Goal: Check status: Check status

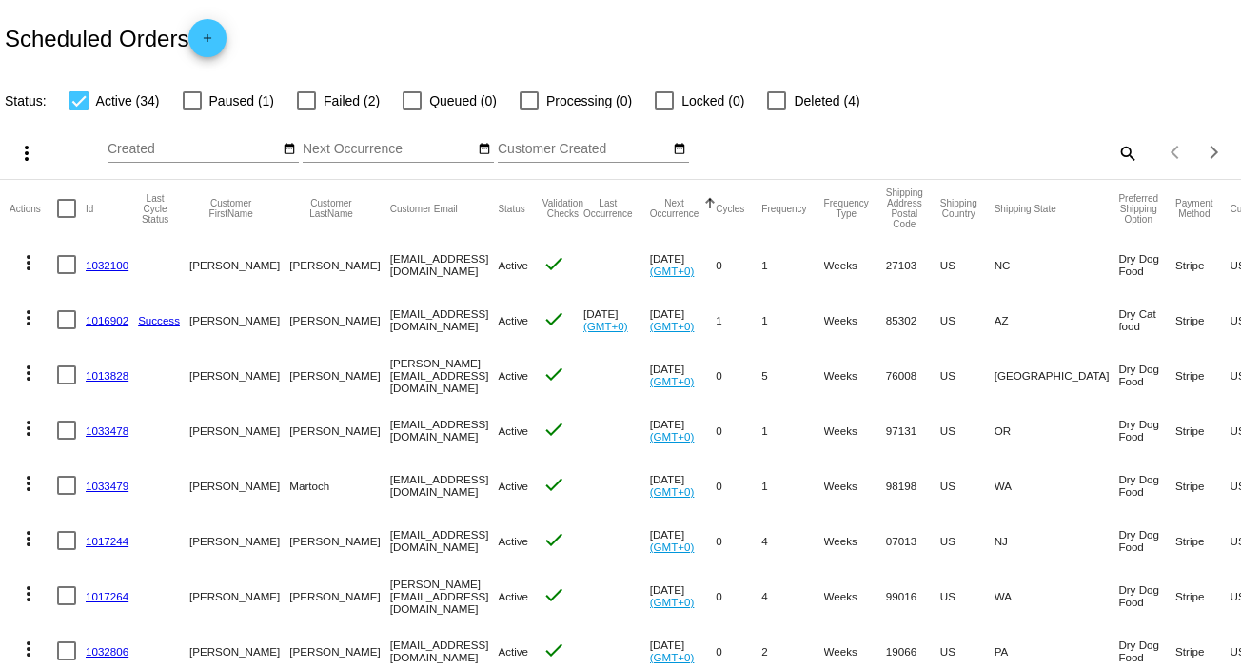
click at [316, 105] on label "Failed (2)" at bounding box center [338, 100] width 83 height 23
click at [306, 110] on input "Failed (2)" at bounding box center [306, 110] width 1 height 1
checkbox input "true"
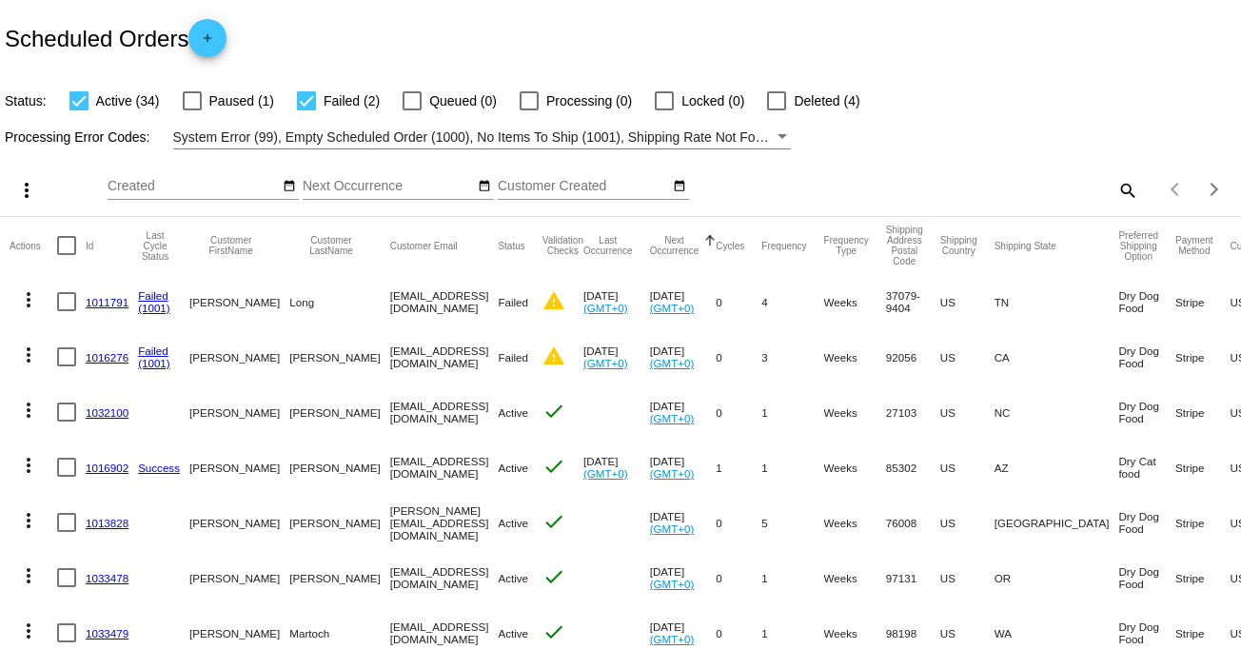
click at [96, 303] on link "1011791" at bounding box center [107, 302] width 43 height 12
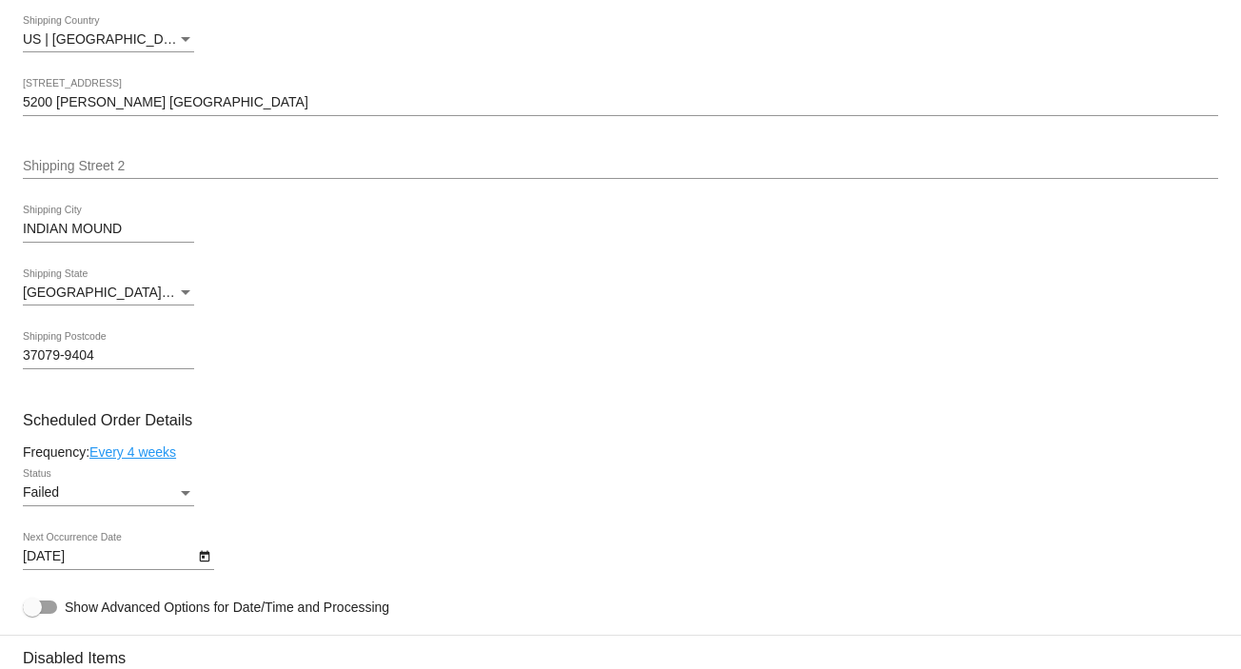
scroll to position [1015, 0]
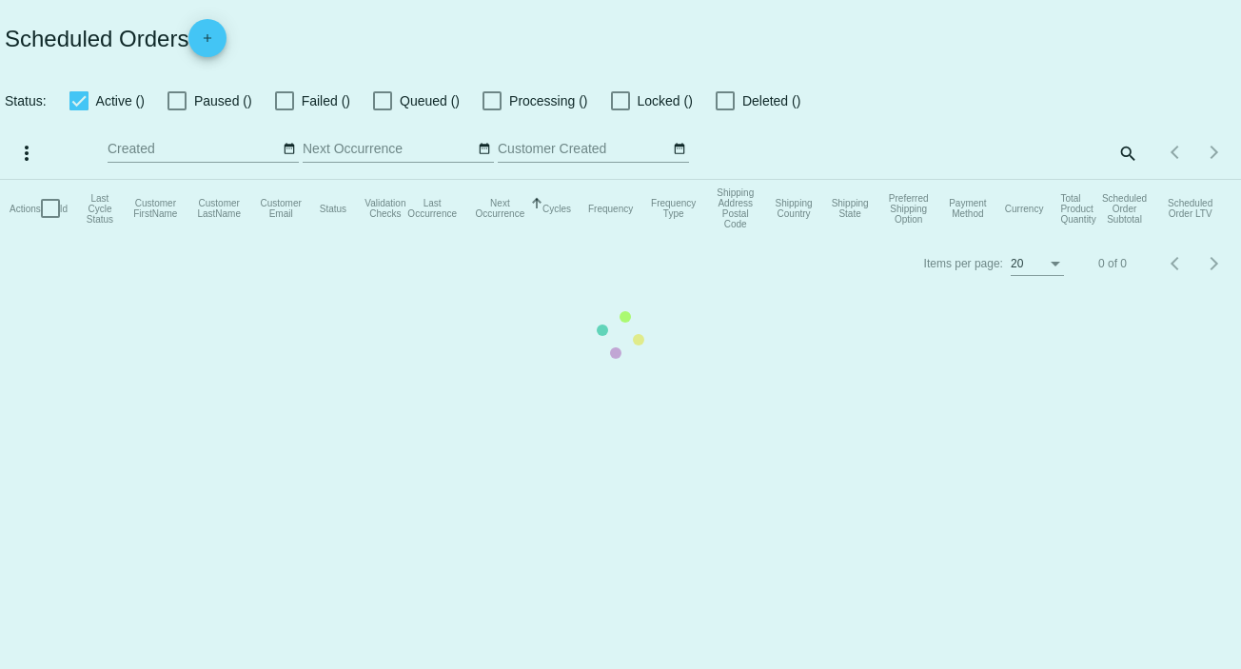
checkbox input "true"
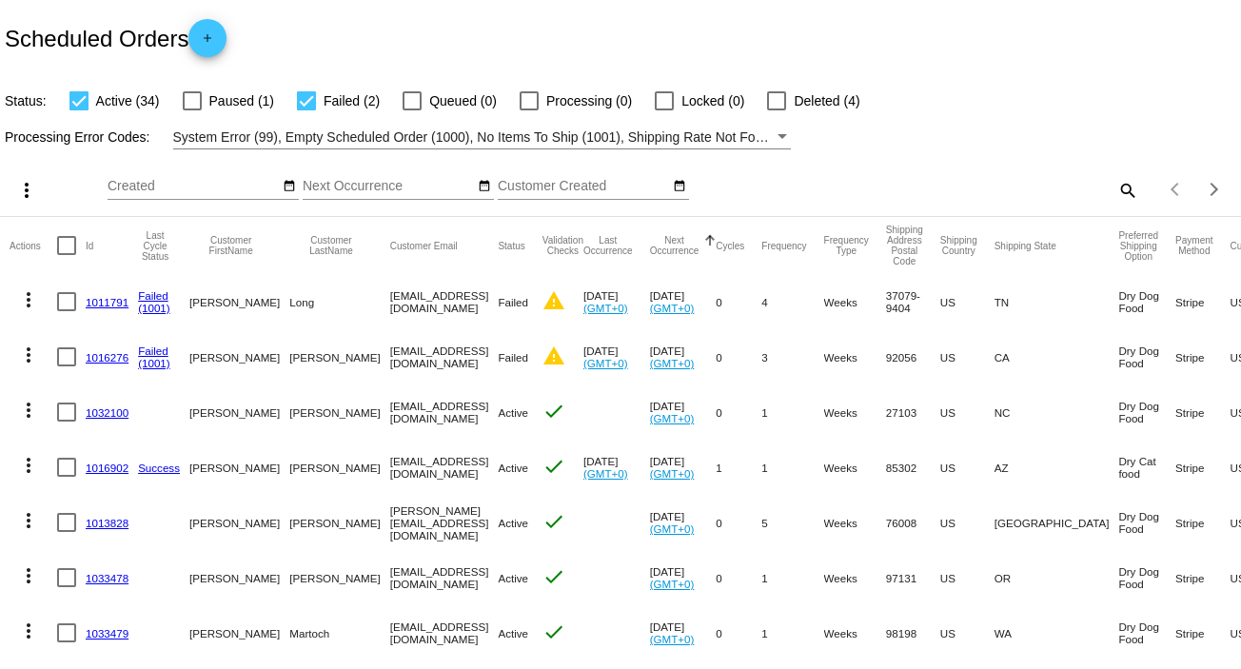
click at [110, 357] on link "1016276" at bounding box center [107, 357] width 43 height 12
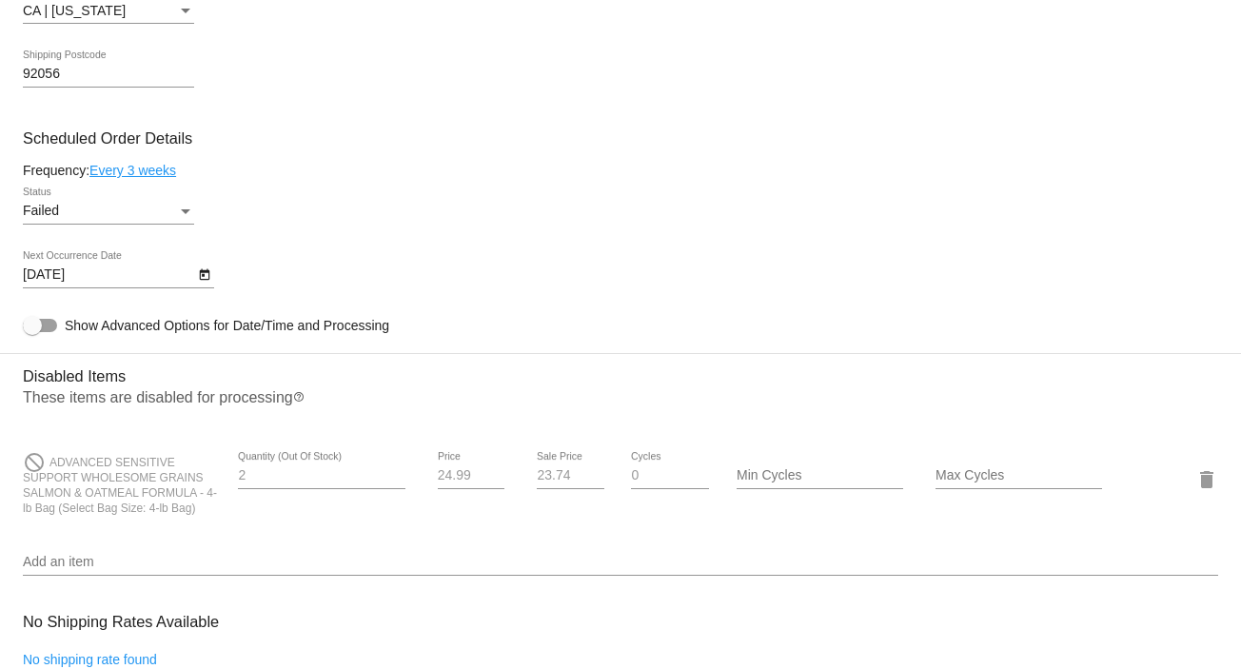
scroll to position [1142, 0]
